Goal: Communication & Community: Share content

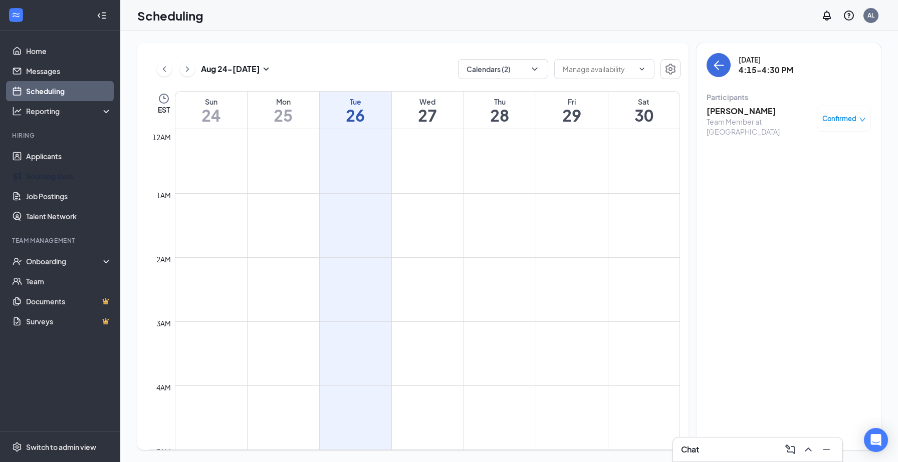
scroll to position [493, 0]
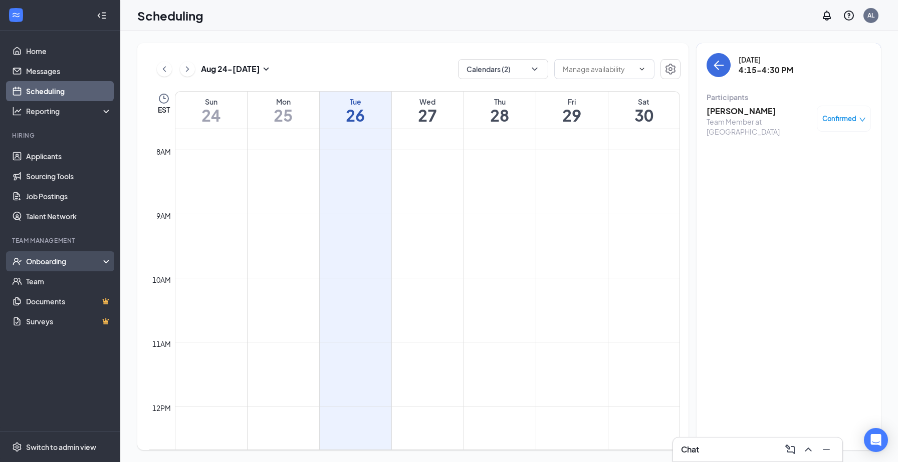
click at [63, 268] on div "Onboarding" at bounding box center [60, 262] width 120 height 20
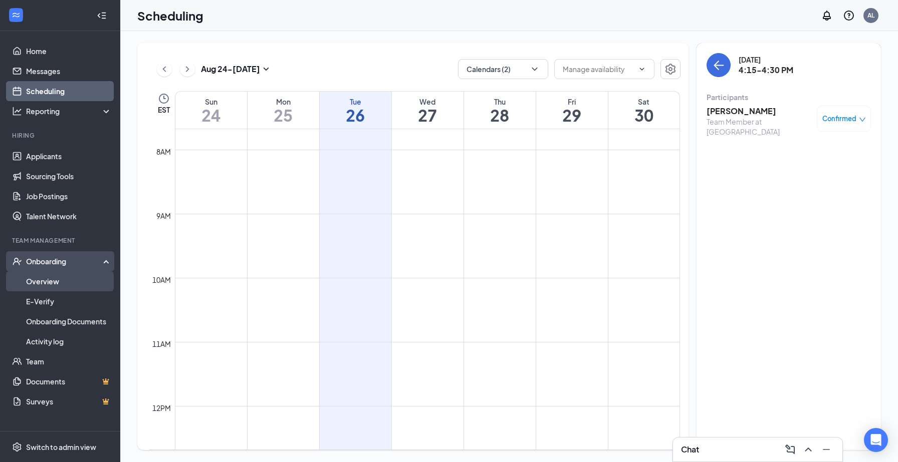
click at [57, 282] on link "Overview" at bounding box center [69, 282] width 86 height 20
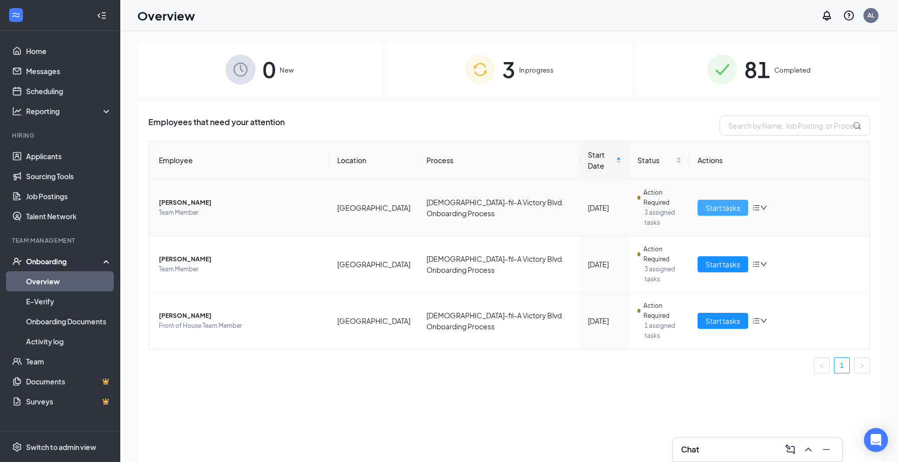
click at [728, 202] on span "Start tasks" at bounding box center [722, 207] width 35 height 11
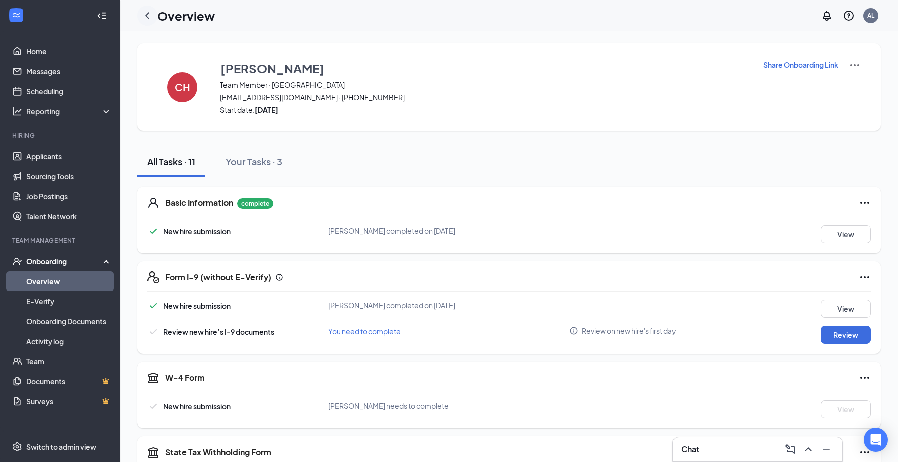
click at [148, 15] on icon "ChevronLeft" at bounding box center [147, 16] width 12 height 12
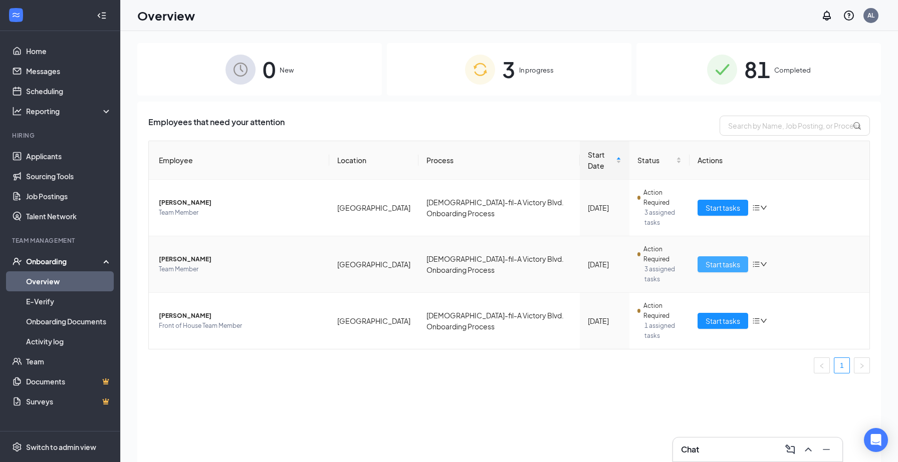
click at [718, 259] on span "Start tasks" at bounding box center [722, 264] width 35 height 11
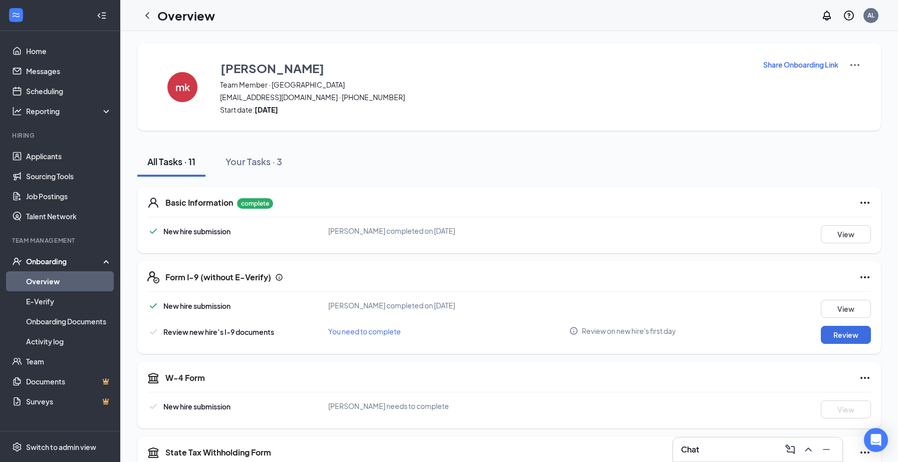
click at [782, 62] on p "Share Onboarding Link" at bounding box center [800, 65] width 75 height 10
type textarea "Hi [PERSON_NAME], This is a gentle reminder to complete your onboarding before …"
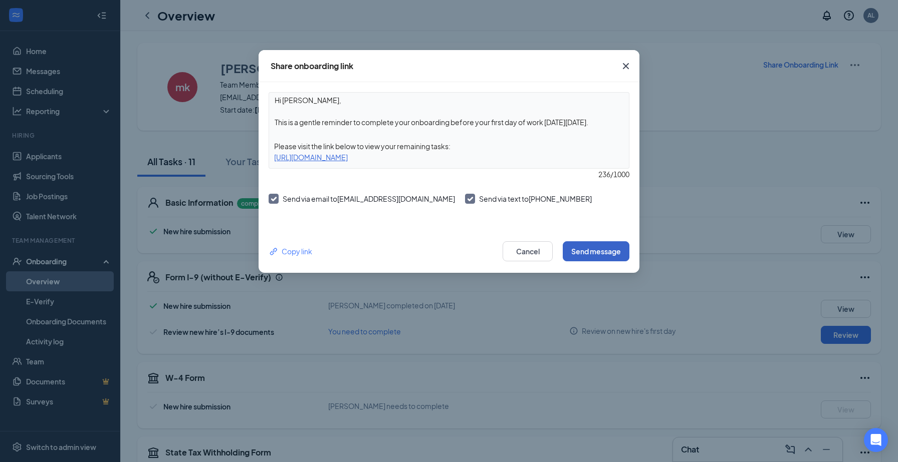
click at [610, 249] on button "Send message" at bounding box center [596, 251] width 67 height 20
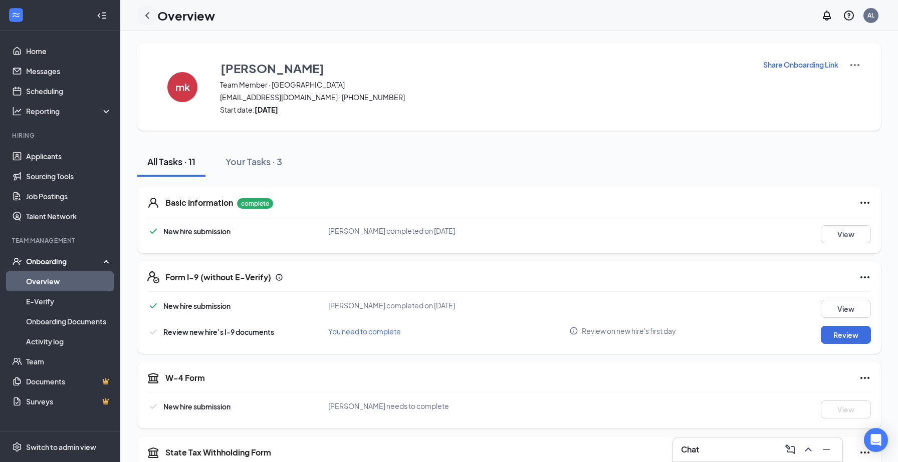
click at [148, 15] on icon "ChevronLeft" at bounding box center [147, 16] width 12 height 12
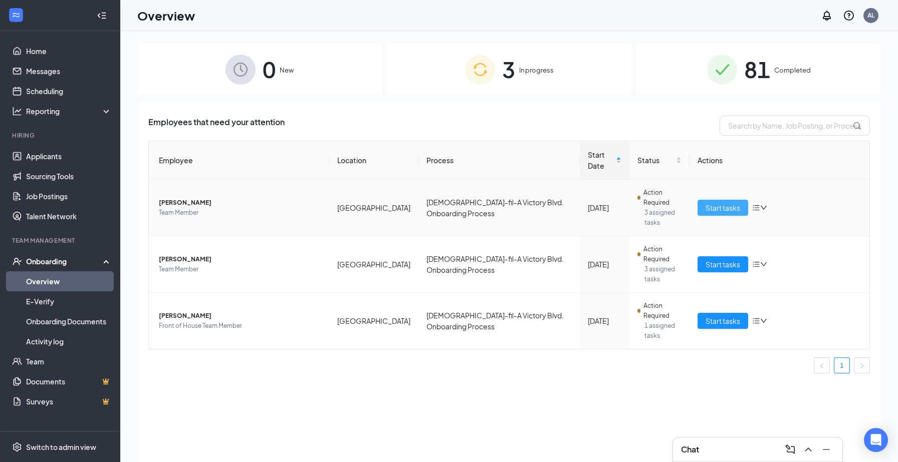
click at [714, 202] on span "Start tasks" at bounding box center [722, 207] width 35 height 11
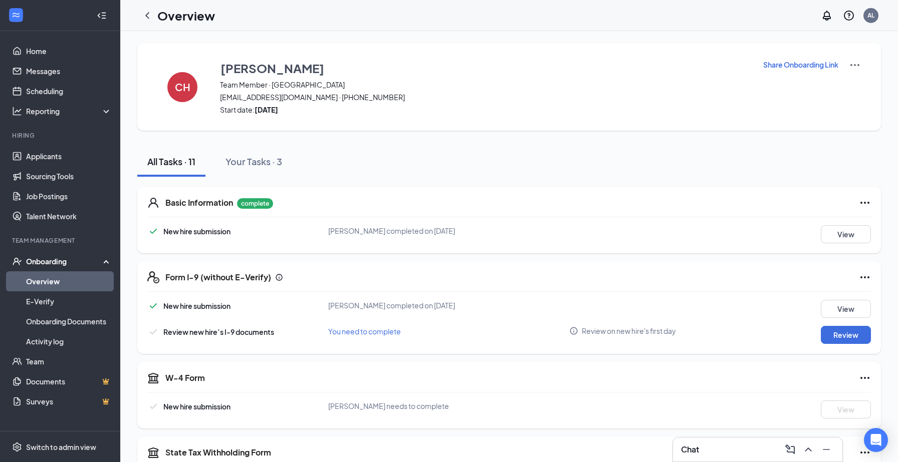
click at [791, 66] on p "Share Onboarding Link" at bounding box center [800, 65] width 75 height 10
type textarea "Hi [PERSON_NAME], This is a gentle reminder to complete your onboarding before …"
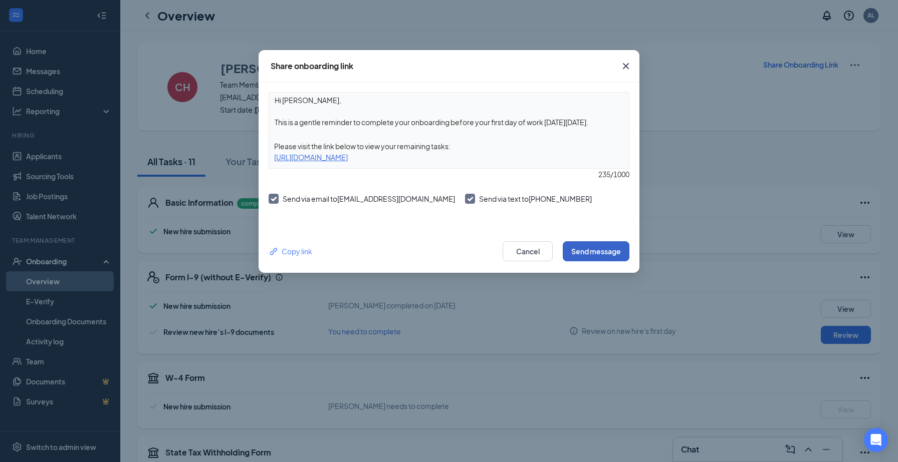
click at [606, 251] on button "Send message" at bounding box center [596, 251] width 67 height 20
